Goal: Task Accomplishment & Management: Use online tool/utility

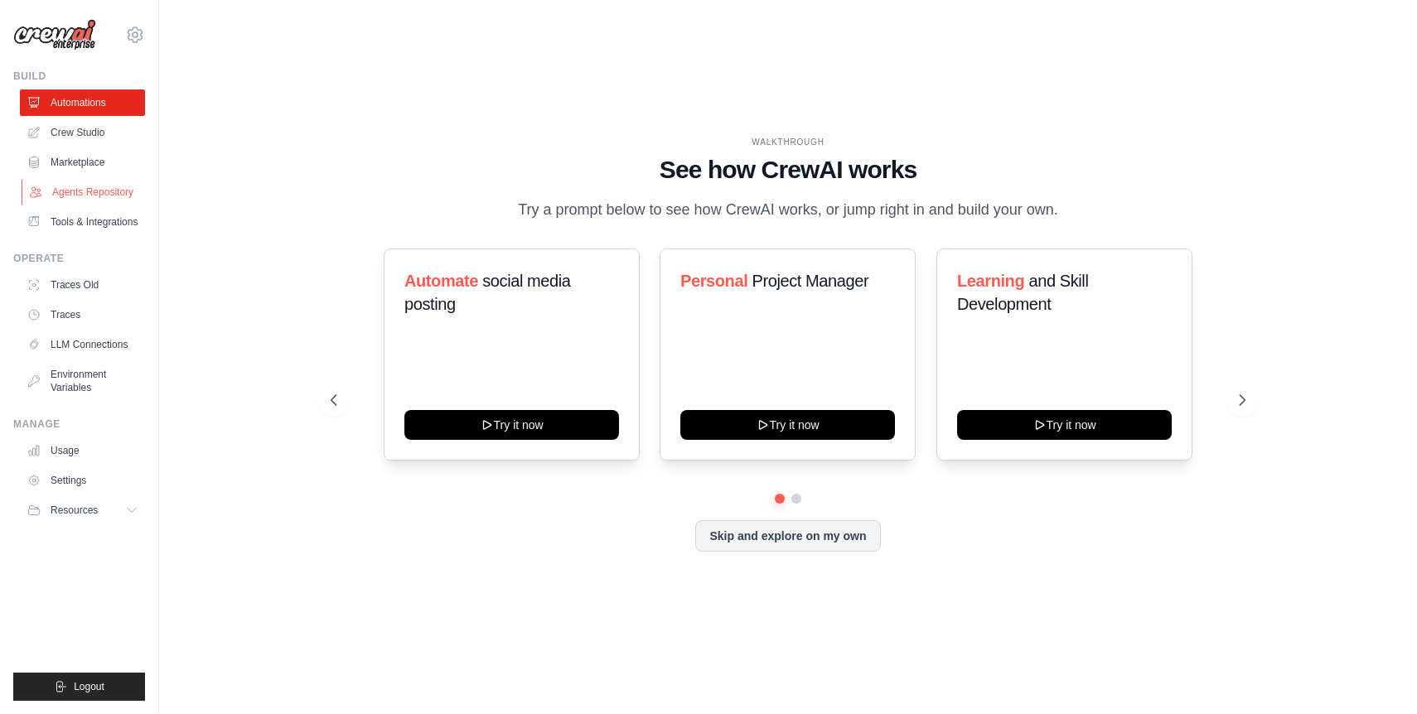
click at [115, 196] on link "Agents Repository" at bounding box center [84, 192] width 125 height 27
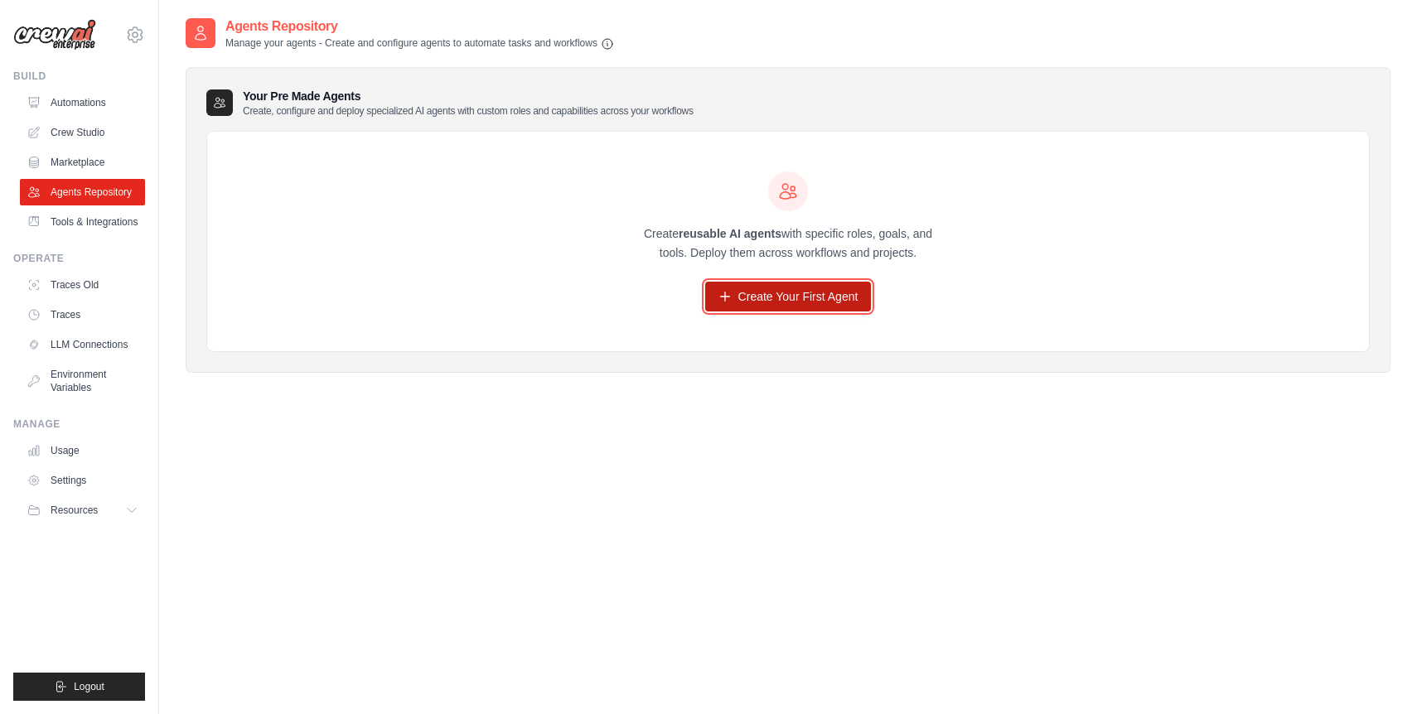
click at [805, 306] on link "Create Your First Agent" at bounding box center [788, 297] width 167 height 30
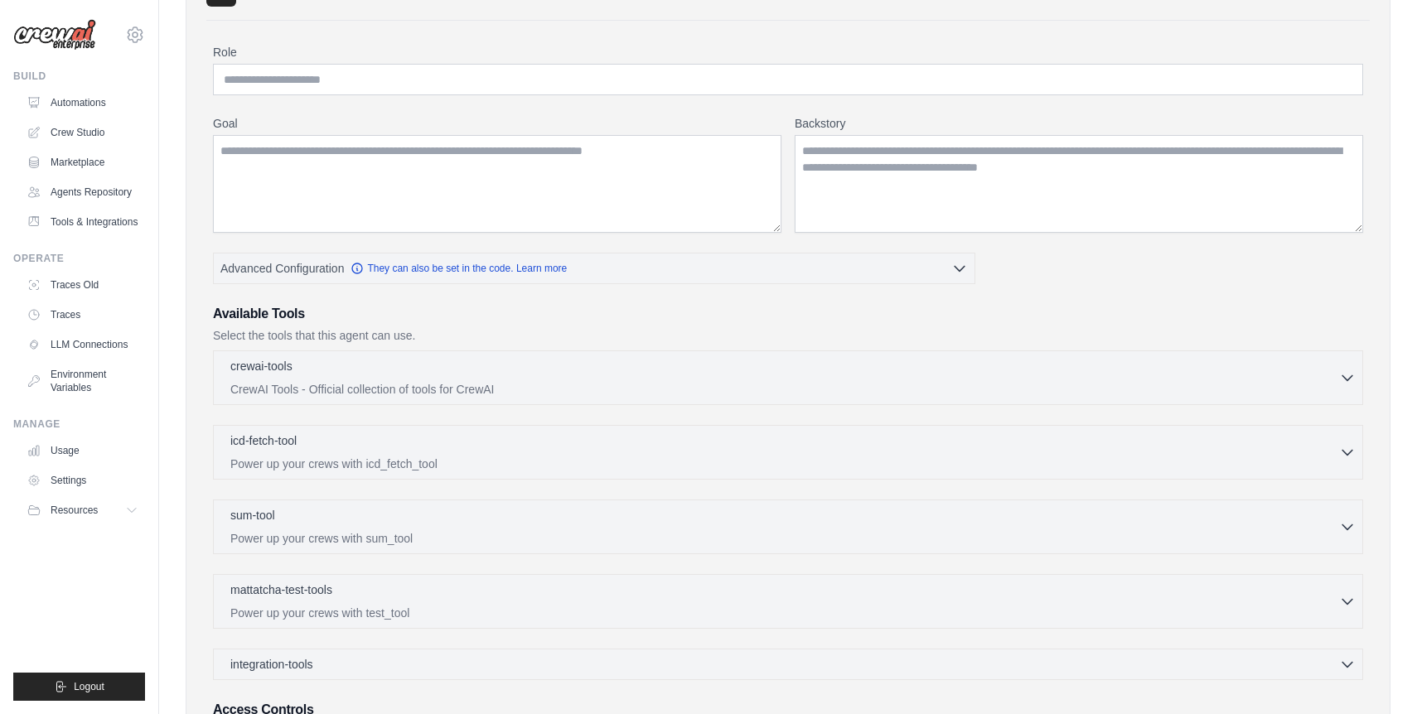
scroll to position [111, 0]
click at [770, 373] on div "crewai-tools 0 selected" at bounding box center [784, 366] width 1109 height 20
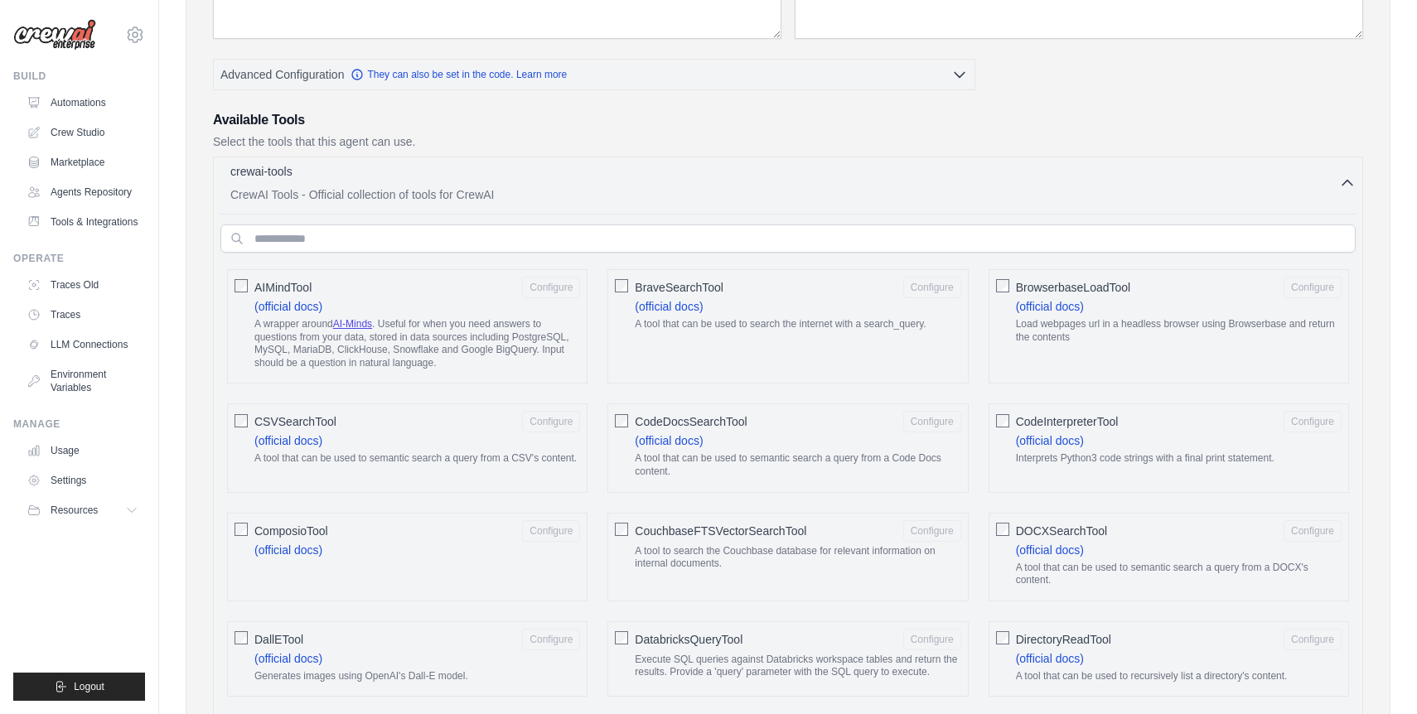
scroll to position [310, 0]
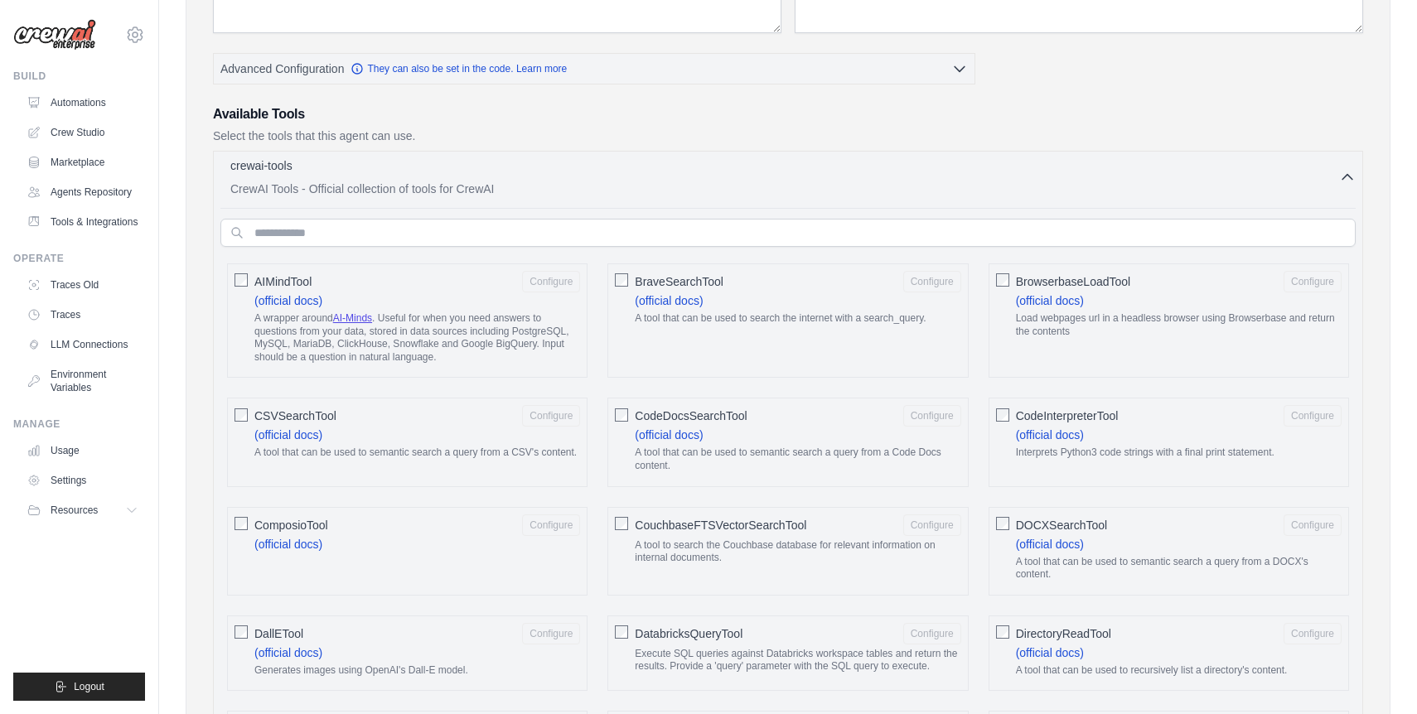
click at [873, 172] on div "crewai-tools 0 selected" at bounding box center [784, 167] width 1109 height 20
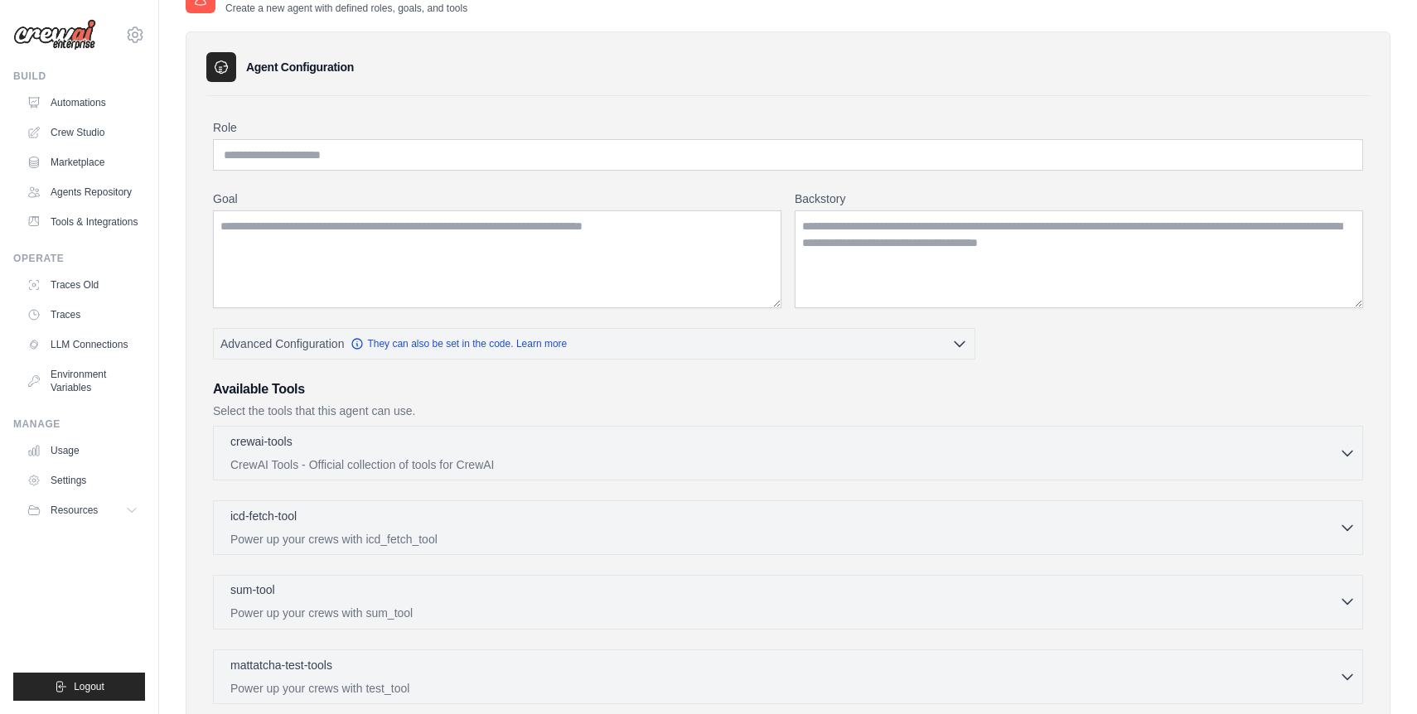
scroll to position [0, 0]
